Goal: Check status: Check status

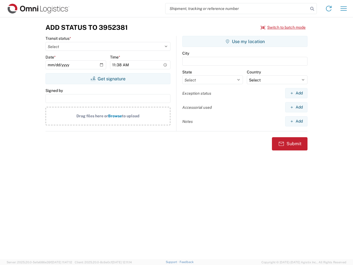
click at [237, 9] on input "search" at bounding box center [236, 8] width 143 height 10
click at [312, 9] on icon at bounding box center [312, 9] width 8 height 8
click at [329, 9] on icon at bounding box center [328, 8] width 9 height 9
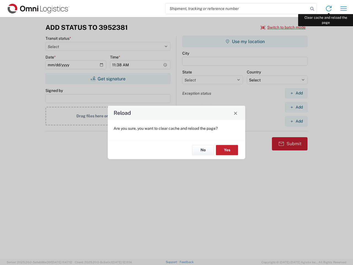
click at [344, 9] on div "Reload Are you sure, you want to clear cache and reload the page? No Yes" at bounding box center [176, 132] width 353 height 265
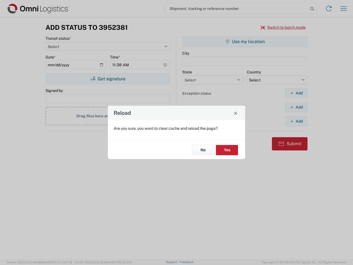
click at [283, 27] on div "Reload Are you sure, you want to clear cache and reload the page? No Yes" at bounding box center [176, 132] width 353 height 265
click at [108, 79] on div "Reload Are you sure, you want to clear cache and reload the page? No Yes" at bounding box center [176, 132] width 353 height 265
click at [245, 41] on div "Reload Are you sure, you want to clear cache and reload the page? No Yes" at bounding box center [176, 132] width 353 height 265
click at [296, 93] on div "Reload Are you sure, you want to clear cache and reload the page? No Yes" at bounding box center [176, 132] width 353 height 265
click at [296, 107] on div "Reload Are you sure, you want to clear cache and reload the page? No Yes" at bounding box center [176, 132] width 353 height 265
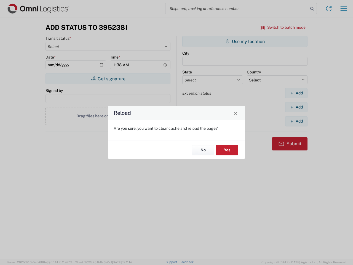
click at [296, 121] on div "Reload Are you sure, you want to clear cache and reload the page? No Yes" at bounding box center [176, 132] width 353 height 265
